Goal: Information Seeking & Learning: Check status

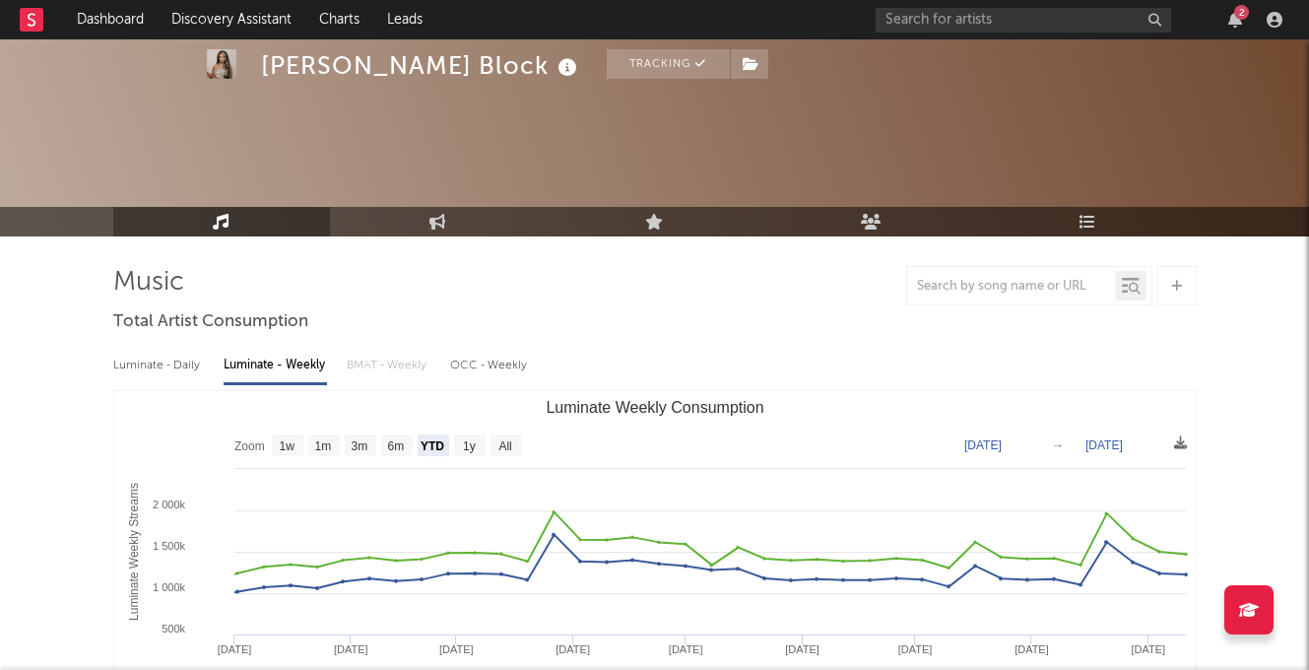
select select "YTD"
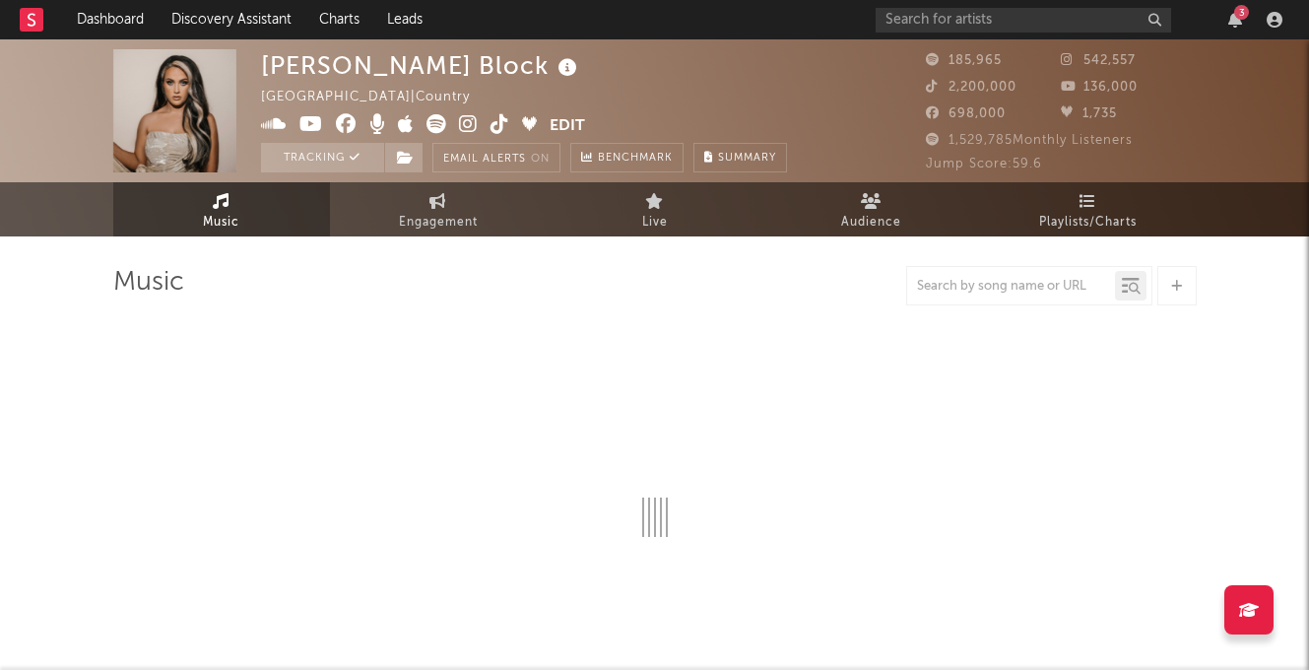
select select "6m"
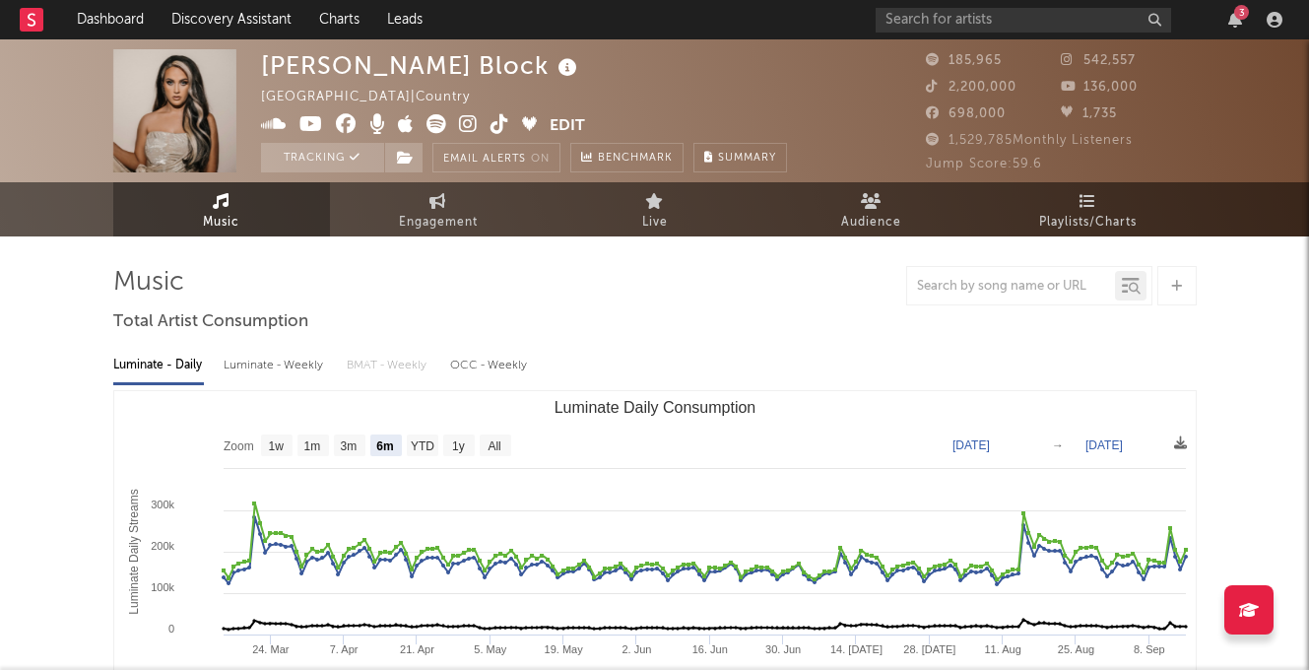
click at [297, 372] on div "Luminate - Weekly" at bounding box center [275, 365] width 103 height 33
select select "6m"
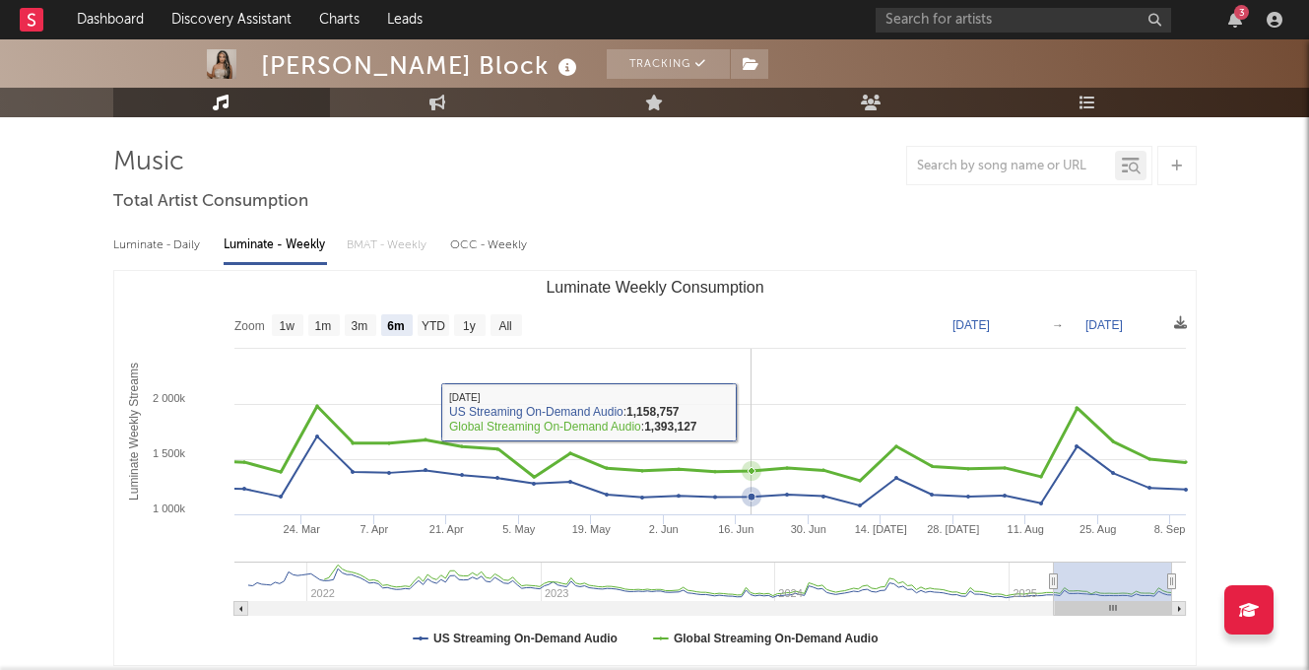
scroll to position [122, 0]
